Goal: Check status: Check status

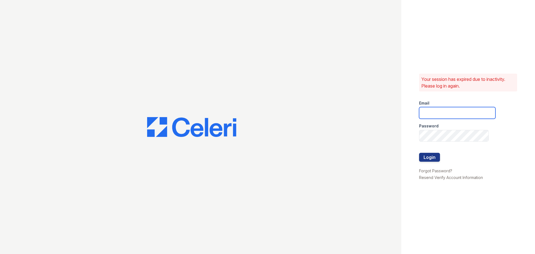
type input "kjackson@mmgmgt.com"
drag, startPoint x: 443, startPoint y: 154, endPoint x: 440, endPoint y: 154, distance: 3.1
click at [442, 154] on form "Email kjackson@mmgmgt.com Password Login" at bounding box center [457, 131] width 76 height 71
click at [434, 155] on button "Login" at bounding box center [429, 157] width 21 height 9
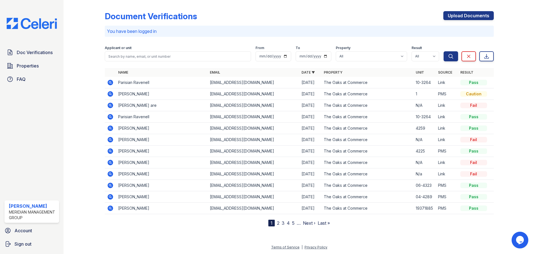
click at [112, 105] on icon at bounding box center [111, 106] width 6 height 6
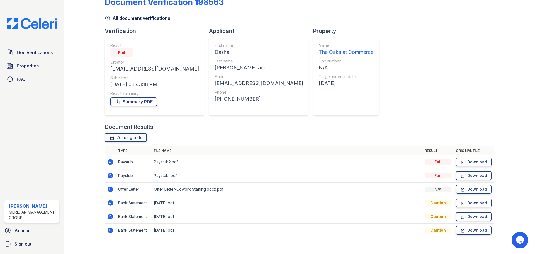
scroll to position [22, 0]
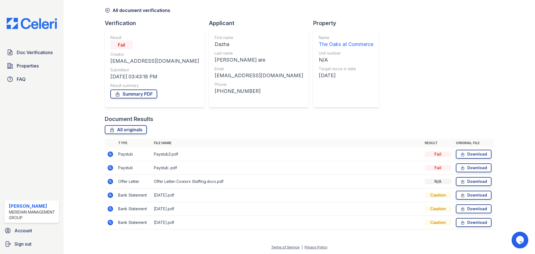
click at [111, 167] on icon at bounding box center [110, 167] width 7 height 7
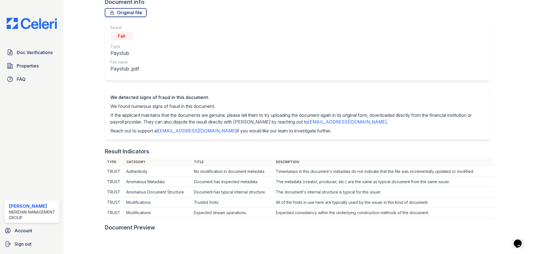
scroll to position [56, 0]
